Goal: Information Seeking & Learning: Learn about a topic

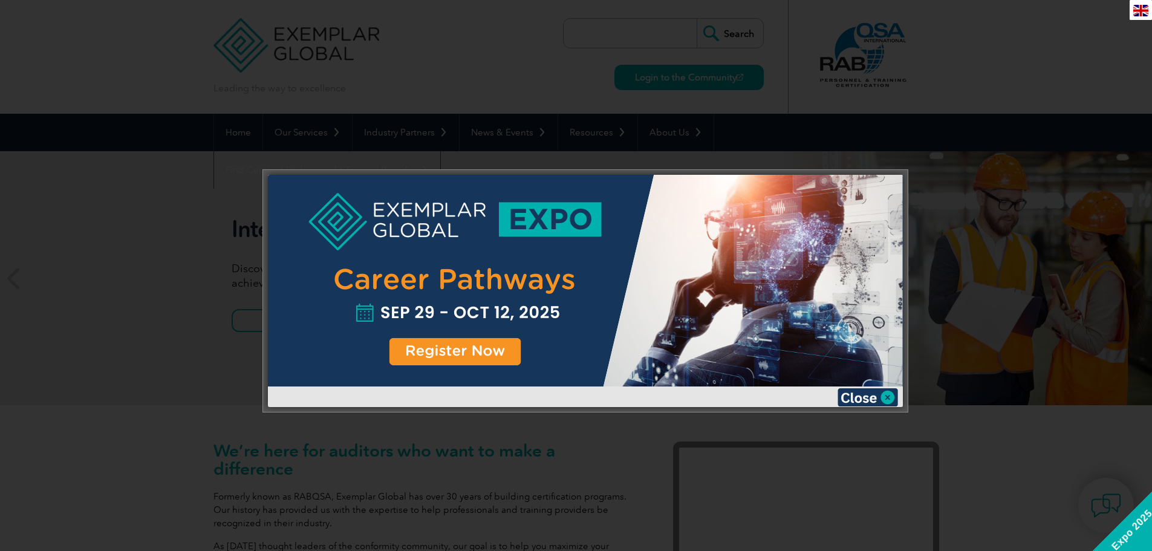
click at [875, 396] on img at bounding box center [867, 397] width 60 height 18
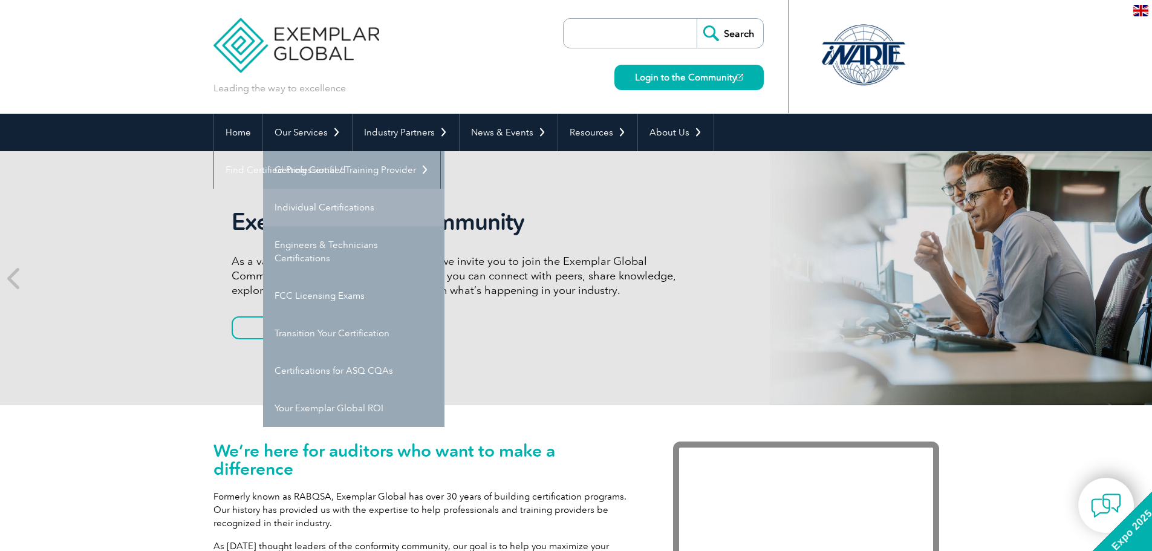
click at [316, 209] on link "Individual Certifications" at bounding box center [353, 207] width 181 height 37
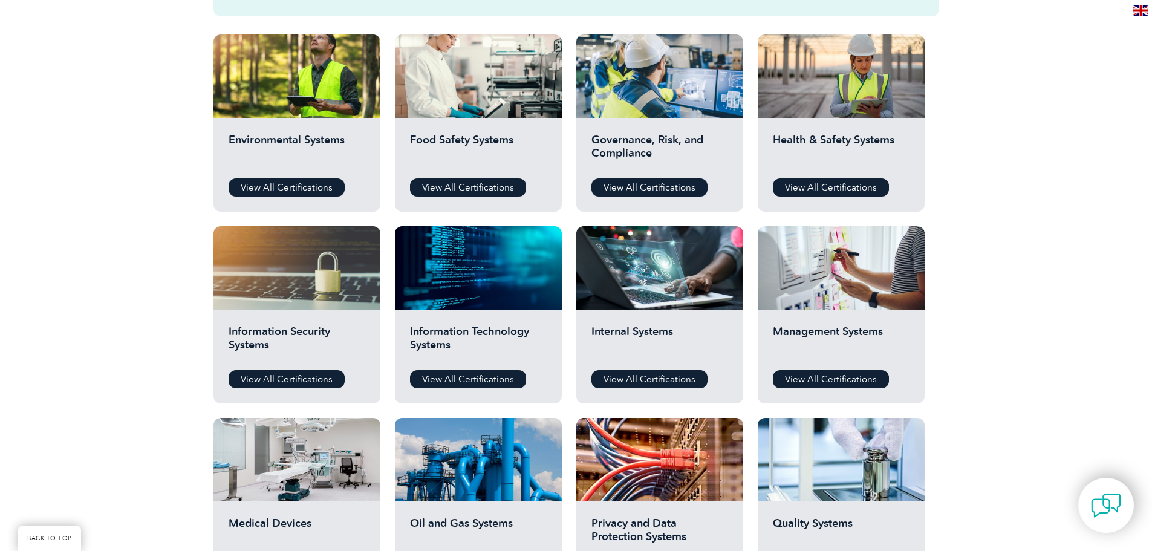
scroll to position [423, 0]
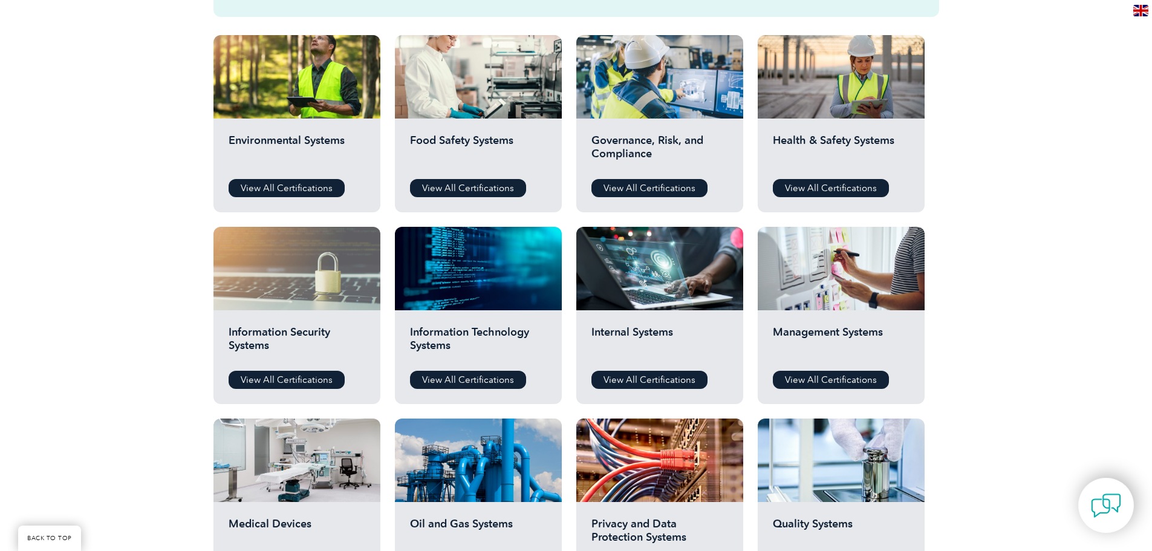
click at [331, 303] on div at bounding box center [296, 268] width 167 height 83
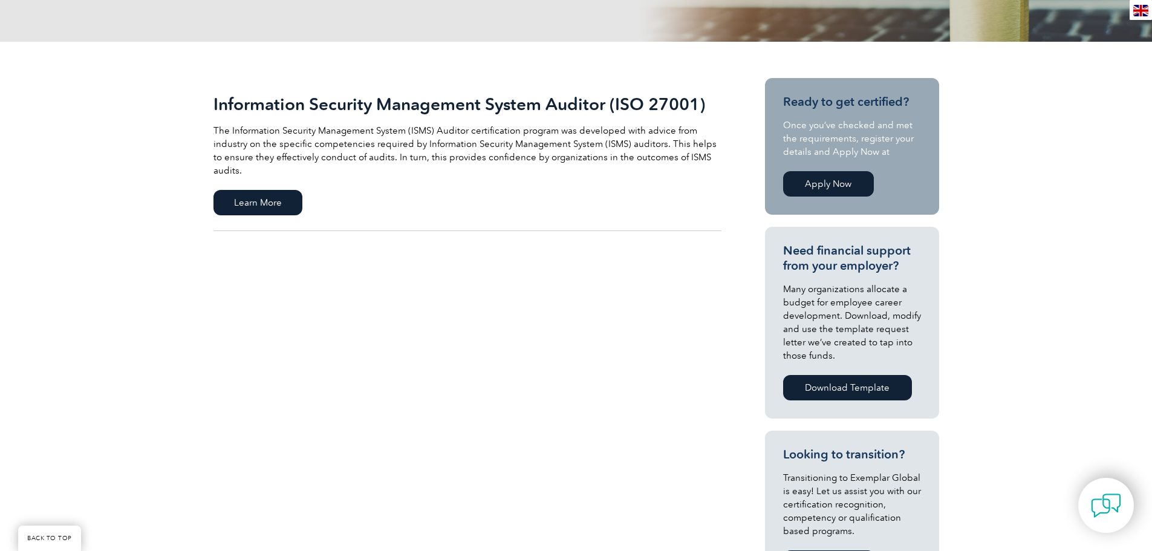
scroll to position [121, 0]
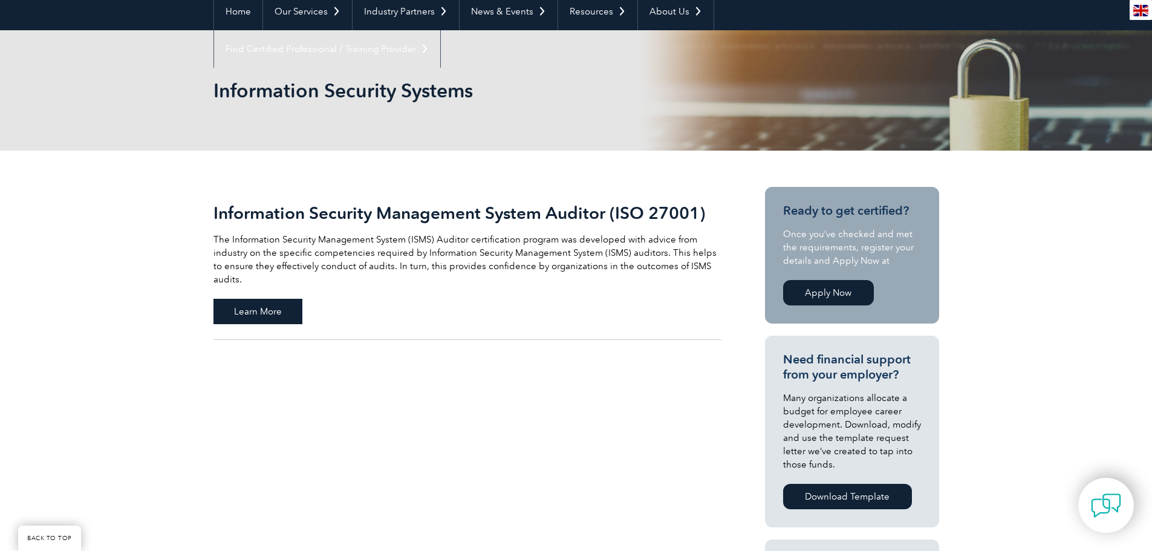
click at [260, 299] on span "Learn More" at bounding box center [257, 311] width 89 height 25
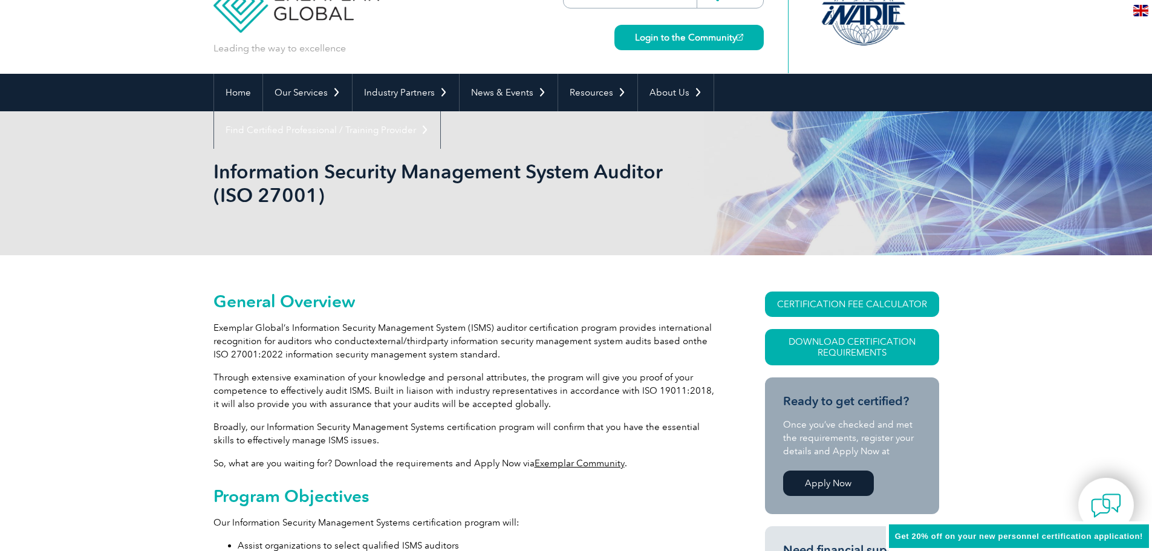
scroll to position [60, 0]
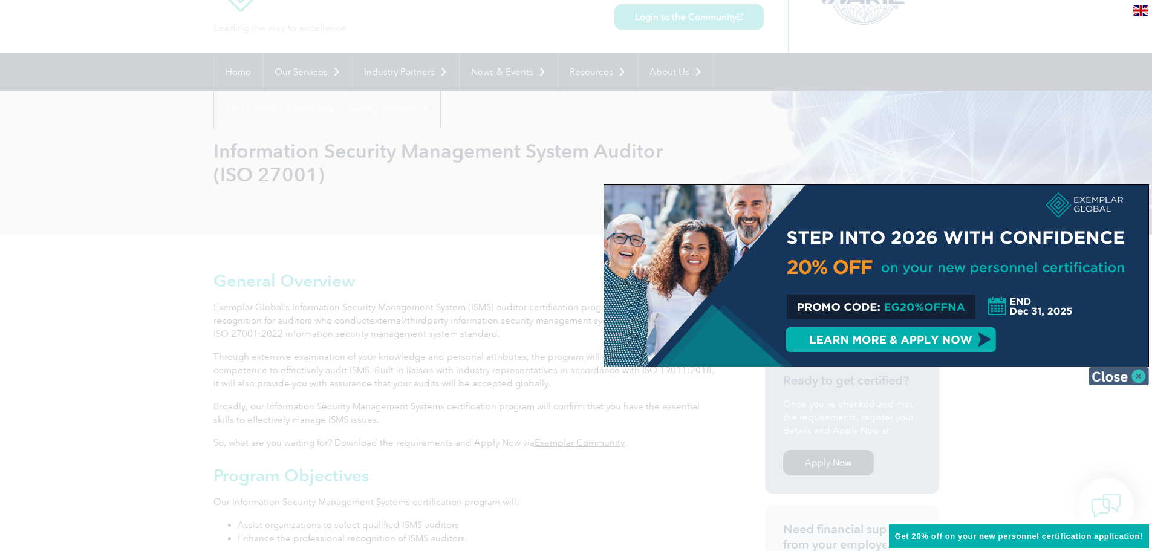
click at [1116, 376] on img at bounding box center [1118, 376] width 60 height 18
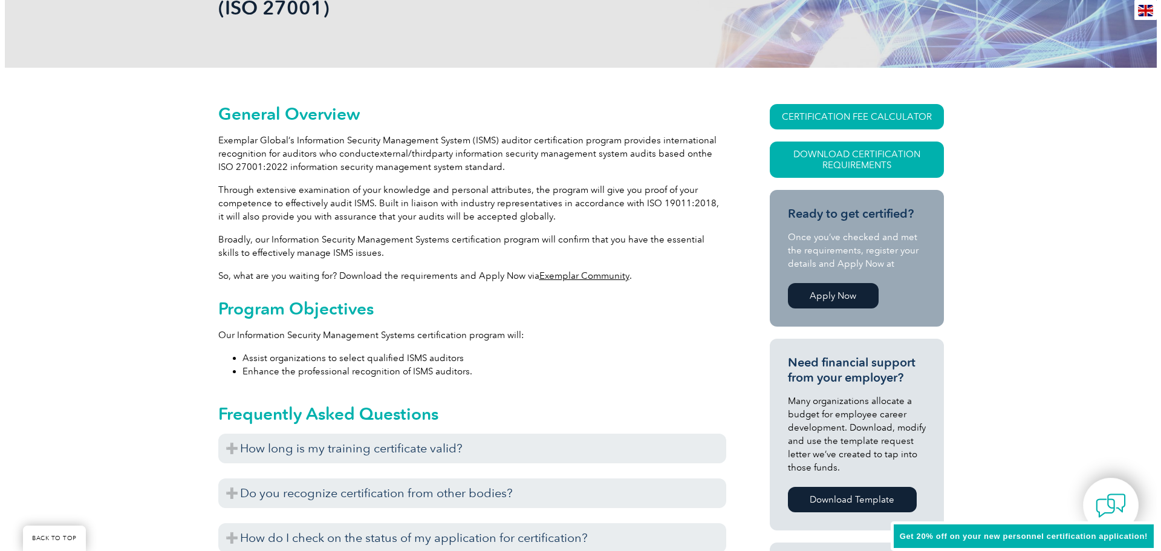
scroll to position [242, 0]
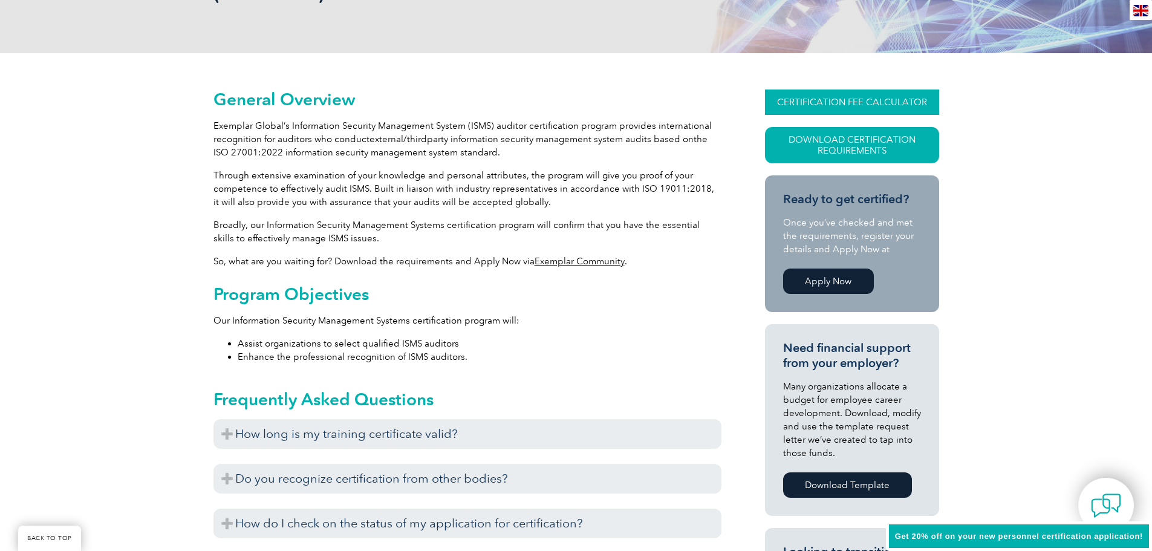
click at [838, 99] on link "CERTIFICATION FEE CALCULATOR" at bounding box center [852, 101] width 174 height 25
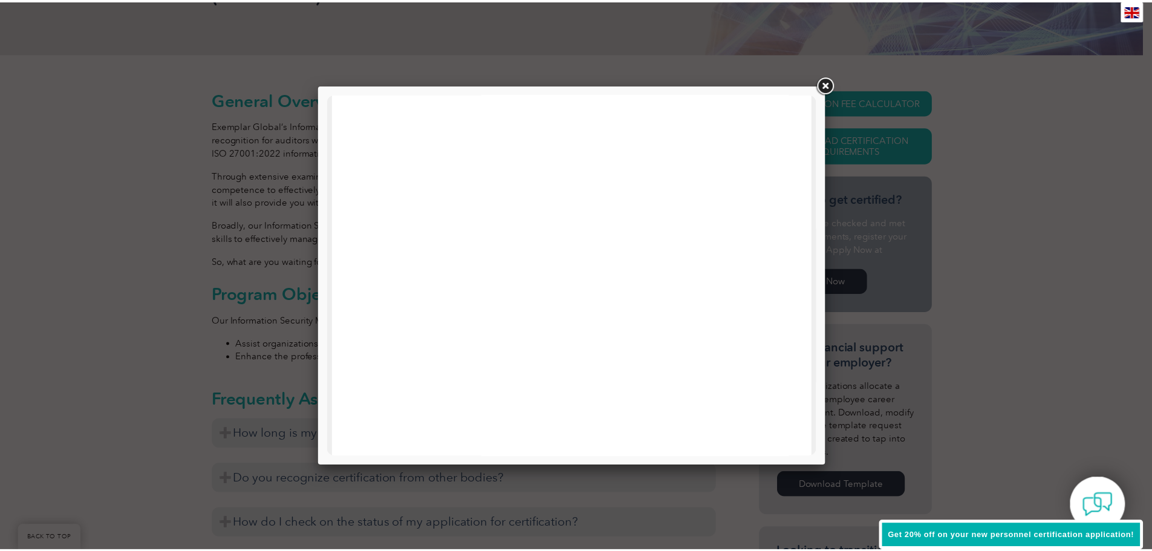
scroll to position [0, 0]
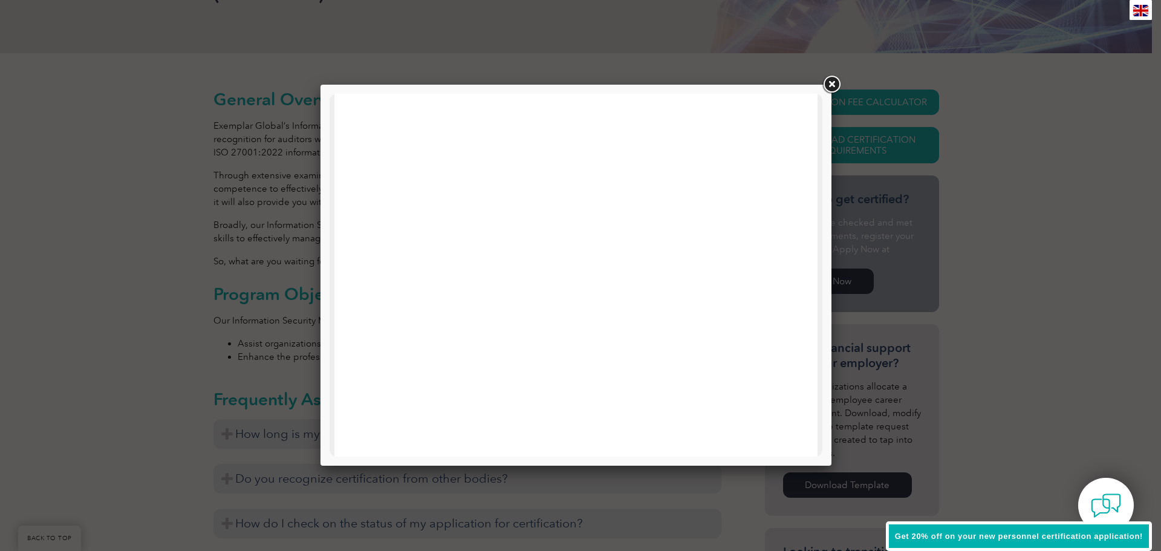
click at [828, 80] on link at bounding box center [831, 85] width 22 height 22
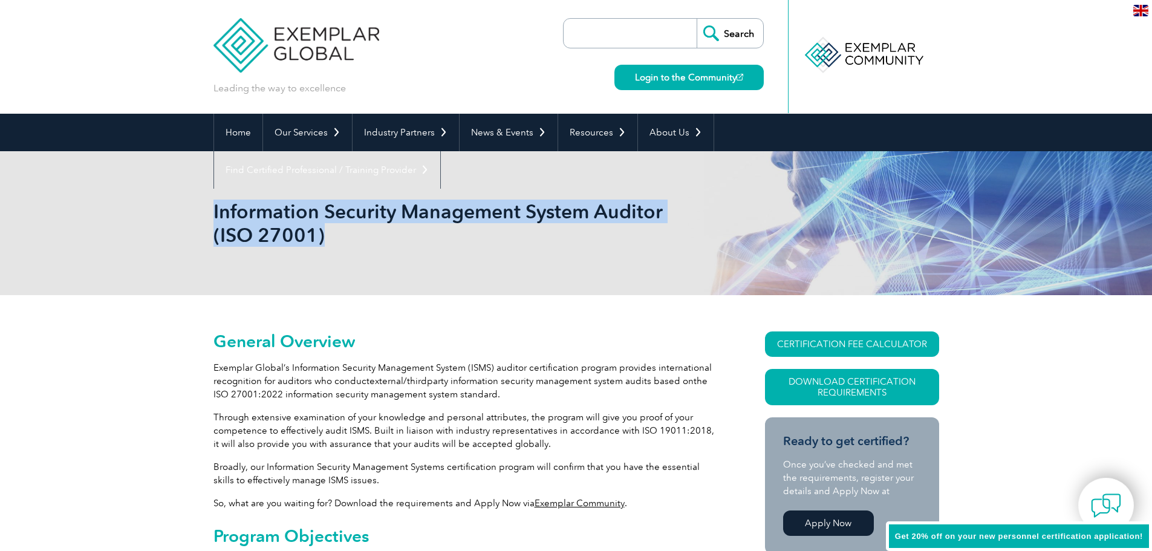
drag, startPoint x: 320, startPoint y: 235, endPoint x: 213, endPoint y: 210, distance: 110.4
click at [213, 210] on h1 "Information Security Management System Auditor (ISO 27001)" at bounding box center [445, 222] width 464 height 47
copy h1 "Information Security Management System Auditor (ISO 27001)"
